Goal: Transaction & Acquisition: Purchase product/service

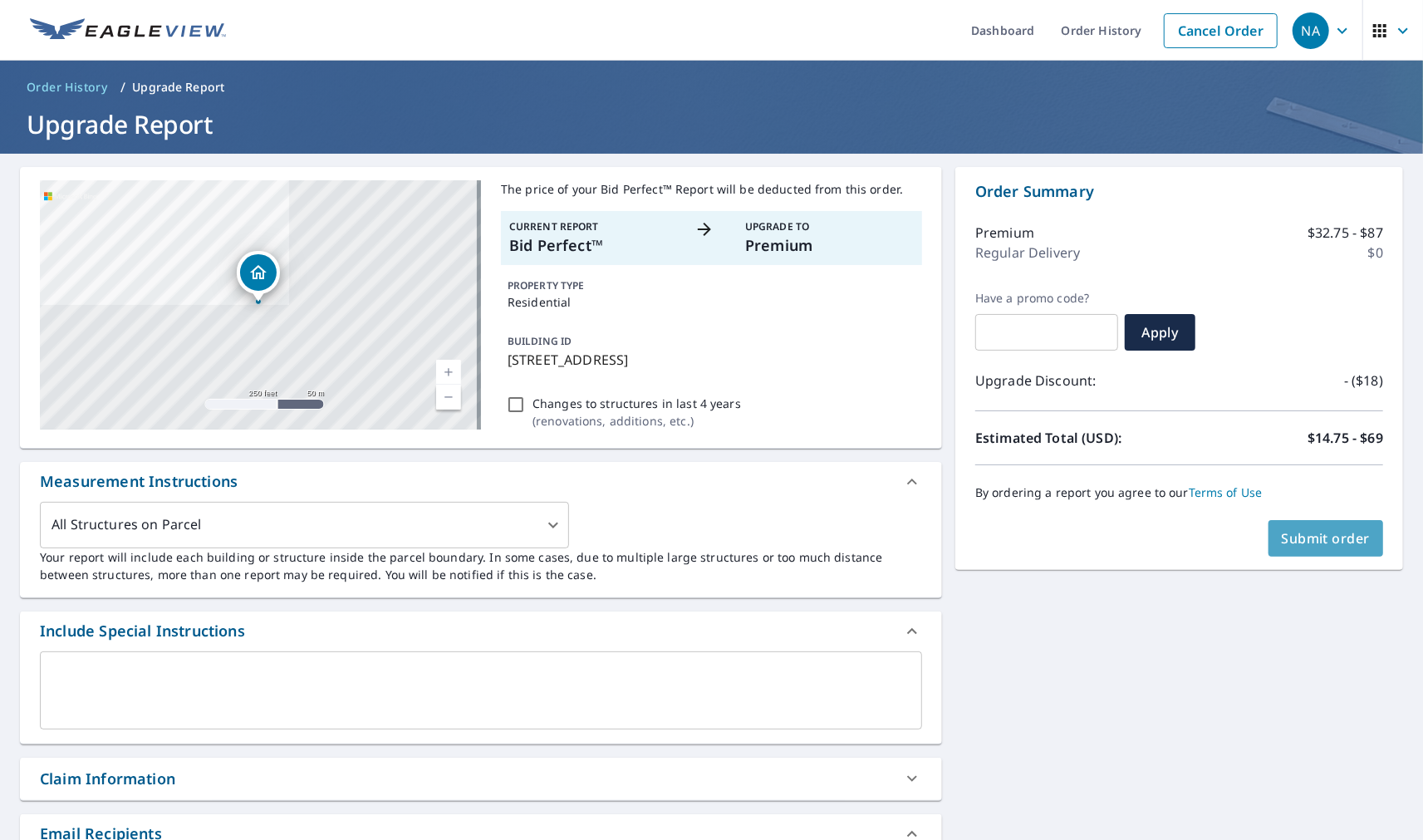
click at [1355, 524] on button "Submit order" at bounding box center [1325, 538] width 115 height 36
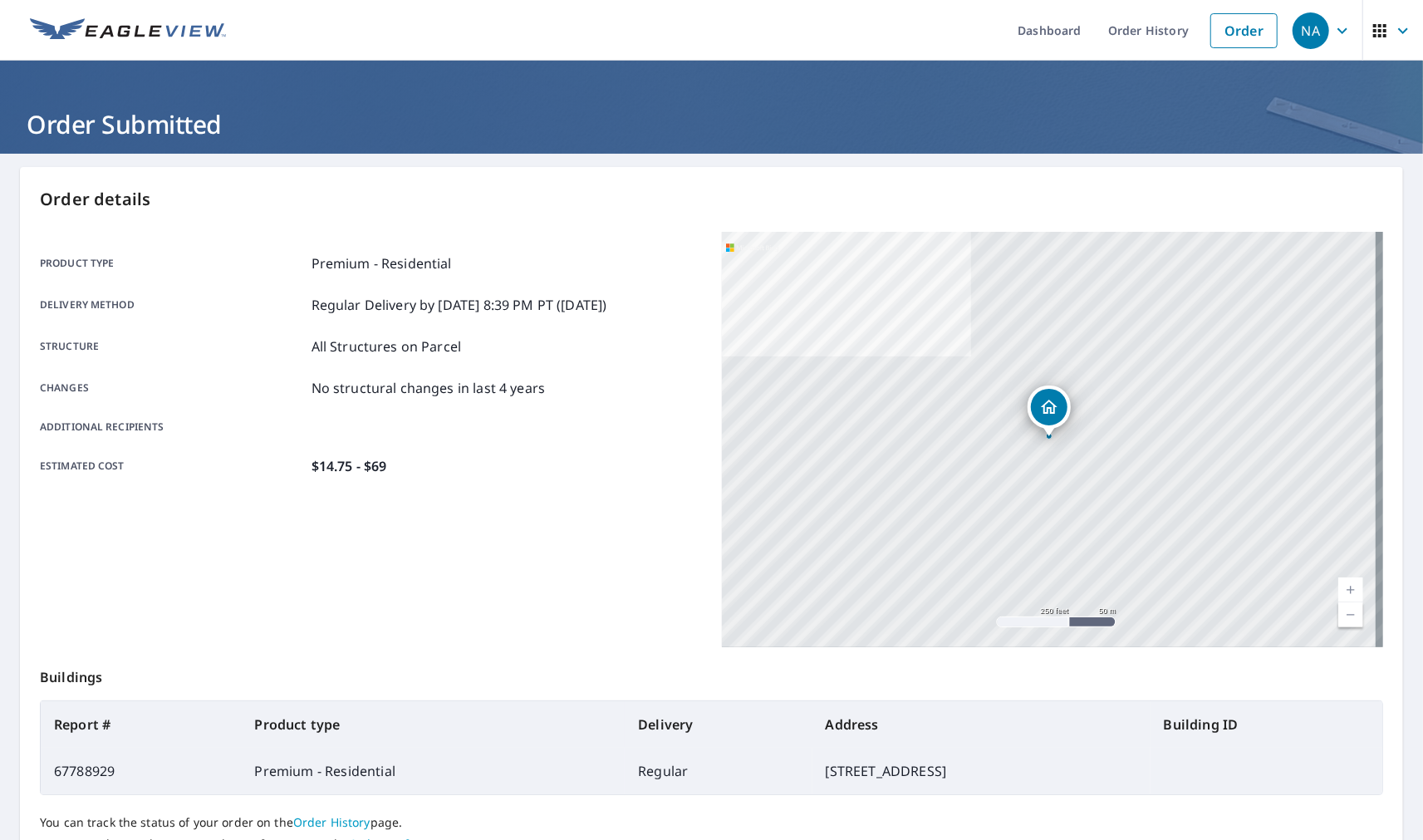
click at [88, 762] on td "67788929" at bounding box center [141, 771] width 201 height 47
copy td "67788929"
